Goal: Information Seeking & Learning: Learn about a topic

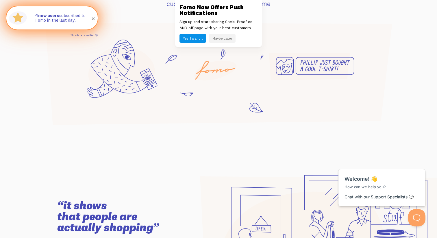
click at [97, 34] on link "This data is verified ⓘ" at bounding box center [84, 35] width 27 height 3
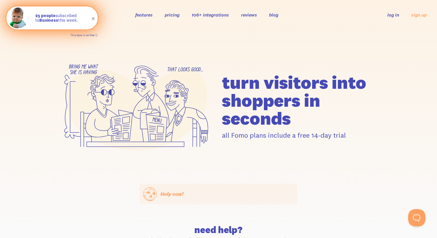
click at [96, 34] on link "This data is verified ⓘ" at bounding box center [84, 35] width 27 height 3
click at [94, 36] on link "This data is verified ⓘ" at bounding box center [84, 35] width 27 height 3
click at [94, 18] on span at bounding box center [94, 19] width 10 height 10
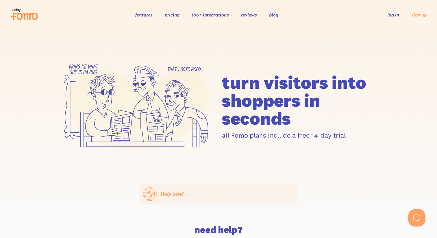
click at [16, 7] on header "features pricing 106+ integrations reviews blog log in sign up log in sign up" at bounding box center [218, 15] width 437 height 30
click at [29, 19] on icon at bounding box center [24, 14] width 28 height 14
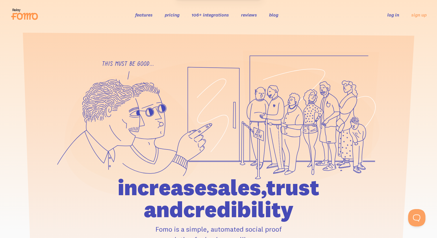
click at [10, 62] on div at bounding box center [218, 160] width 437 height 220
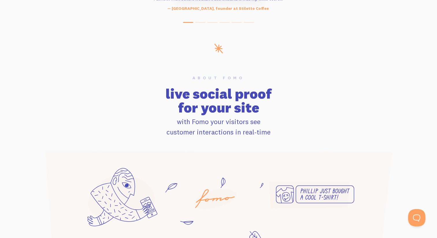
scroll to position [333, 0]
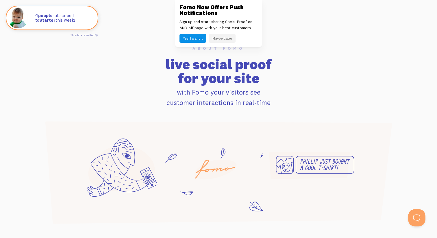
click at [213, 36] on button "Maybe Later" at bounding box center [222, 38] width 27 height 9
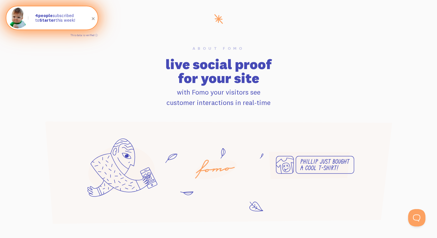
click at [45, 16] on strong "4 people" at bounding box center [43, 15] width 17 height 5
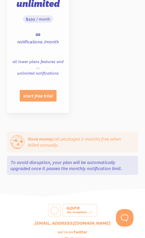
scroll to position [675, 0]
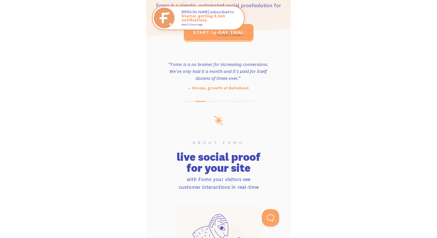
scroll to position [198, 0]
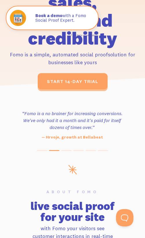
scroll to position [149, 0]
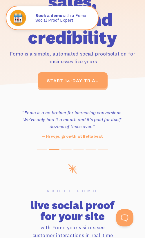
click at [18, 109] on h3 "“Fomo is a no brainer for increasing conversions. We've only had it a month and…" at bounding box center [72, 119] width 108 height 21
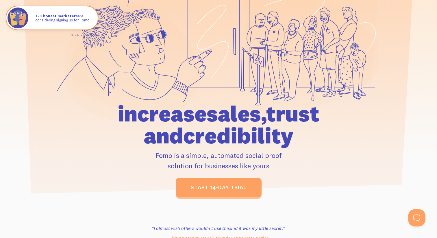
scroll to position [72, 0]
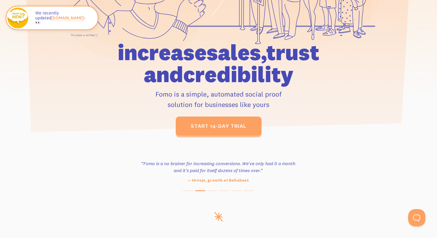
scroll to position [150, 0]
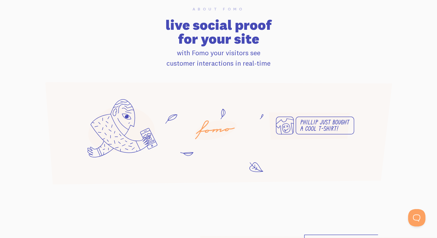
scroll to position [327, 0]
